Goal: Task Accomplishment & Management: Manage account settings

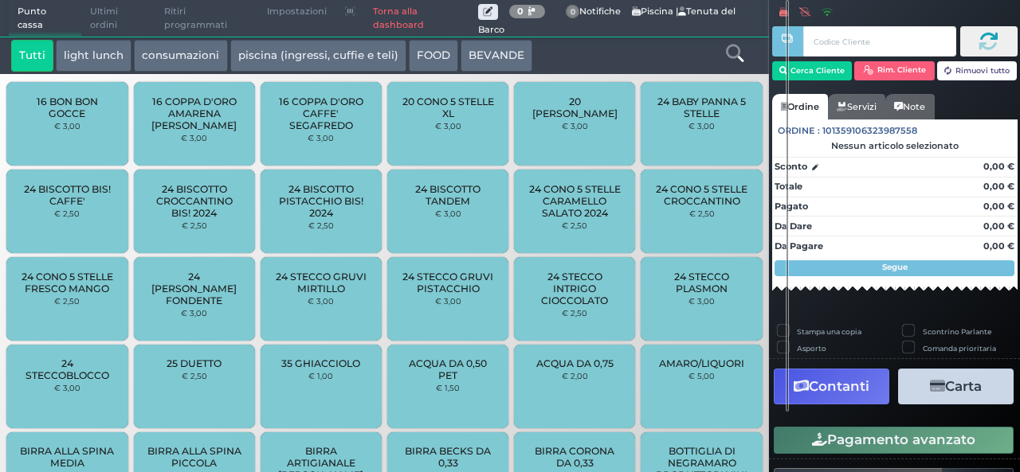
click at [592, 49] on div "Tutti light lunch consumazioni piscina (ingressi, cuffie e teli) FOOD BEVANDE" at bounding box center [352, 56] width 699 height 32
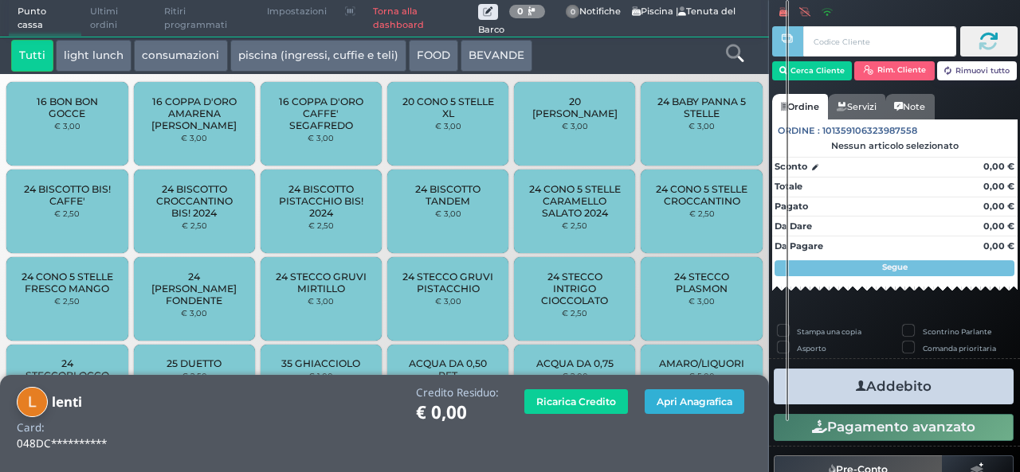
click at [711, 407] on button "Apri Anagrafica" at bounding box center [694, 402] width 100 height 25
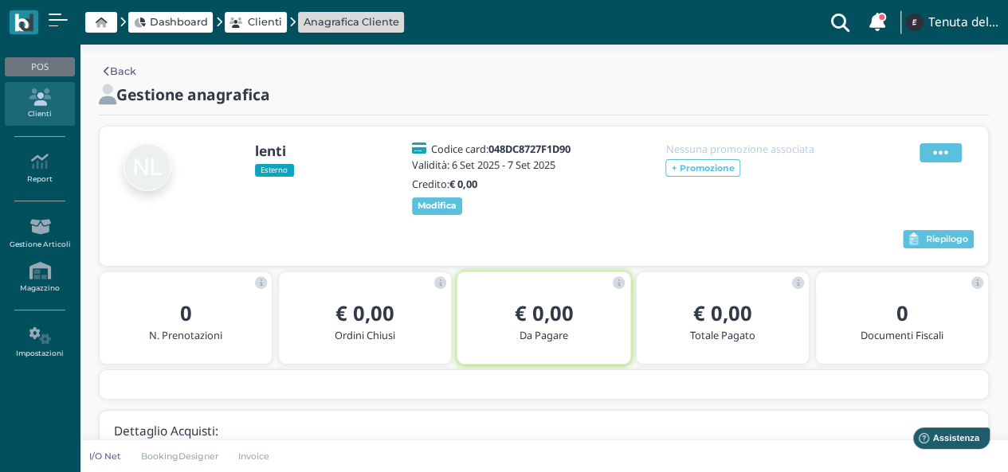
click at [940, 151] on icon at bounding box center [940, 153] width 15 height 18
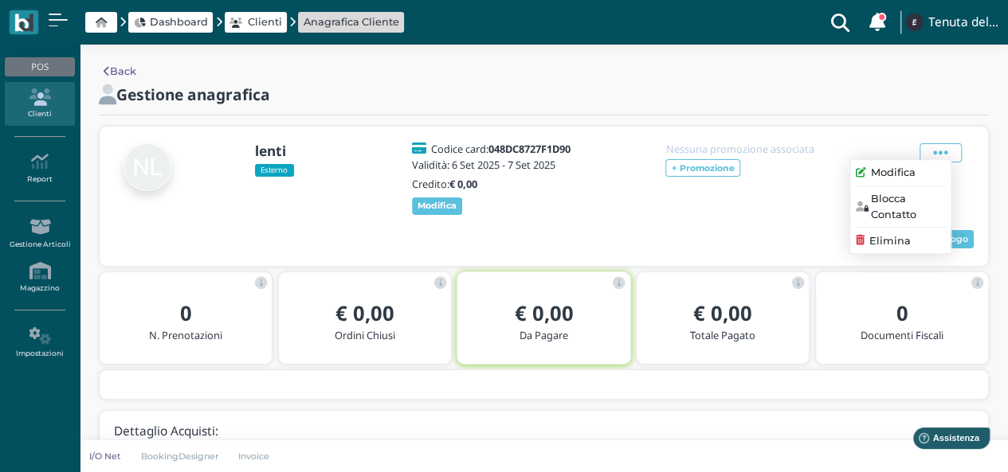
click at [887, 243] on span "Elimina" at bounding box center [889, 240] width 41 height 15
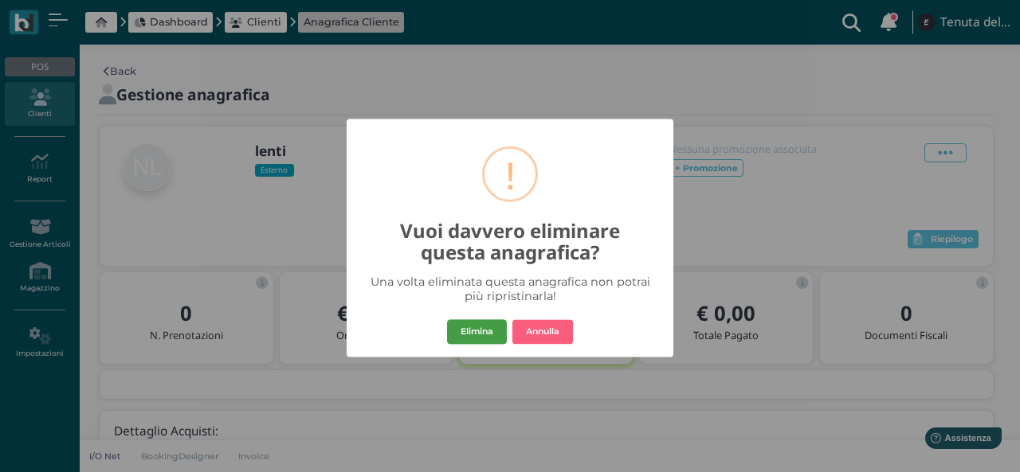
click at [480, 331] on button "Elimina" at bounding box center [477, 331] width 60 height 25
